Goal: Task Accomplishment & Management: Manage account settings

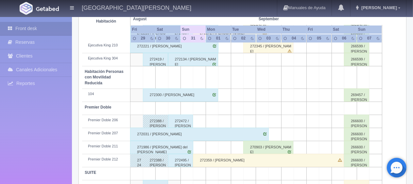
scroll to position [349, 0]
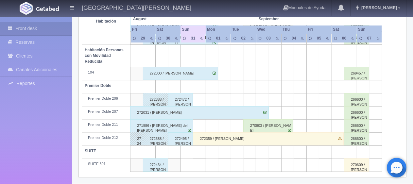
click at [180, 138] on div "272495 / [PERSON_NAME] [PERSON_NAME]" at bounding box center [180, 138] width 25 height 13
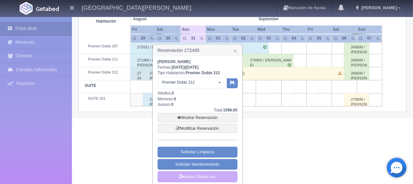
scroll to position [417, 0]
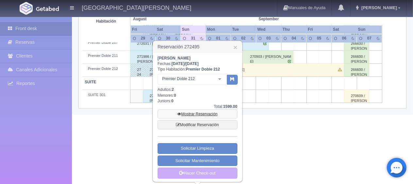
click at [196, 114] on link "Mostrar Reservación" at bounding box center [198, 114] width 80 height 9
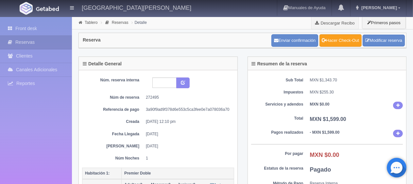
click at [329, 41] on link "Hacer Check-Out" at bounding box center [340, 40] width 42 height 12
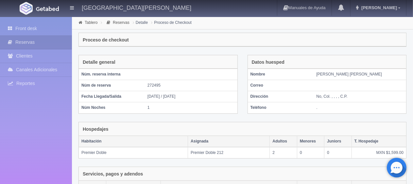
scroll to position [110, 0]
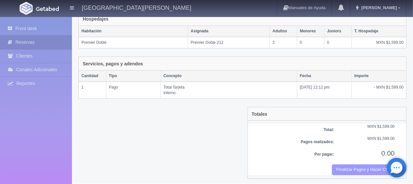
click at [355, 171] on button "Finalizar Pagos y Hacer Checkout" at bounding box center [363, 169] width 63 height 11
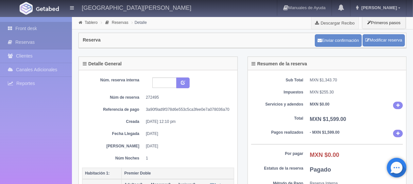
click at [35, 32] on link "Front desk" at bounding box center [36, 28] width 72 height 13
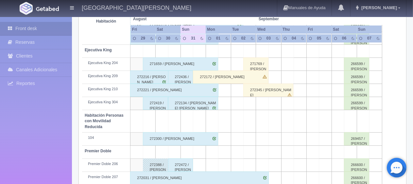
scroll to position [250, 0]
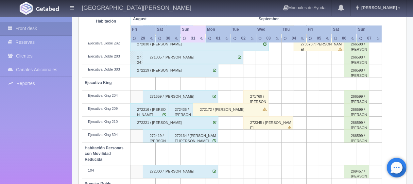
click at [161, 122] on div "272221 / [PERSON_NAME]" at bounding box center [174, 122] width 88 height 13
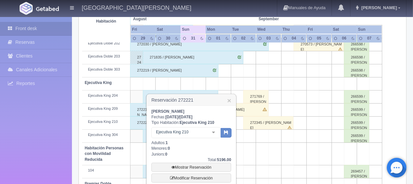
scroll to position [283, 0]
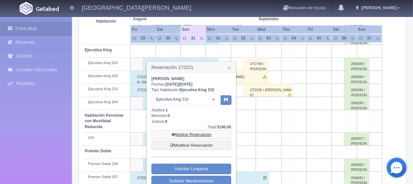
click at [184, 134] on link "Mostrar Reservación" at bounding box center [191, 134] width 80 height 9
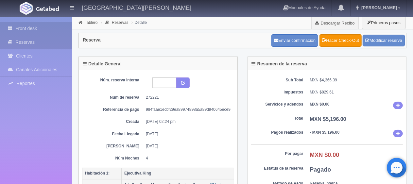
click at [43, 28] on link "Front desk" at bounding box center [36, 28] width 72 height 13
